Goal: Navigation & Orientation: Find specific page/section

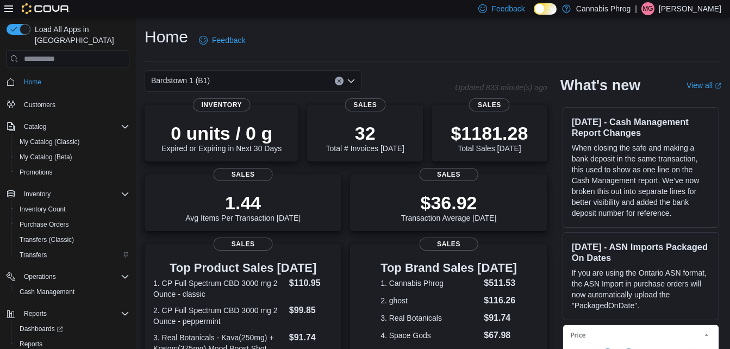
click at [60, 248] on div "Transfers" at bounding box center [72, 254] width 114 height 13
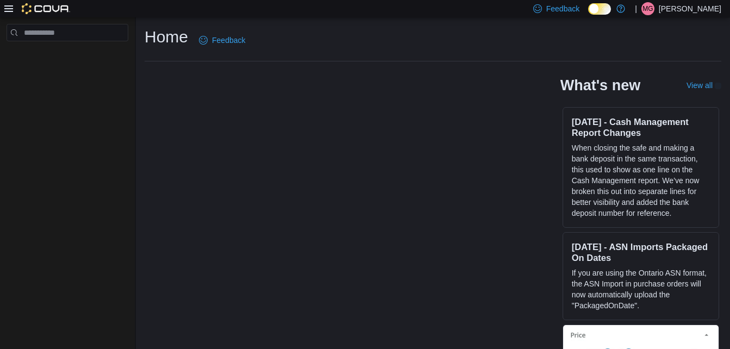
click at [703, 6] on p "[PERSON_NAME]" at bounding box center [690, 8] width 62 height 13
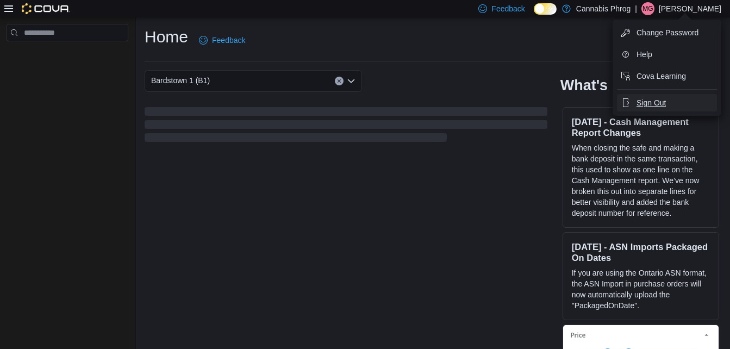
click at [656, 103] on span "Sign Out" at bounding box center [650, 102] width 29 height 11
